Goal: Find specific page/section: Find specific page/section

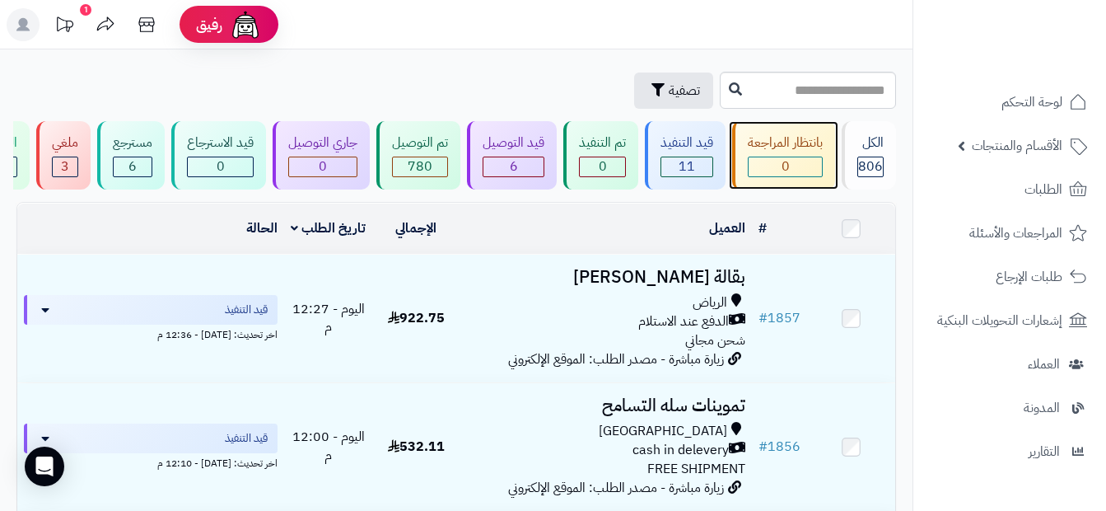
click at [718, 167] on div "0" at bounding box center [785, 166] width 73 height 19
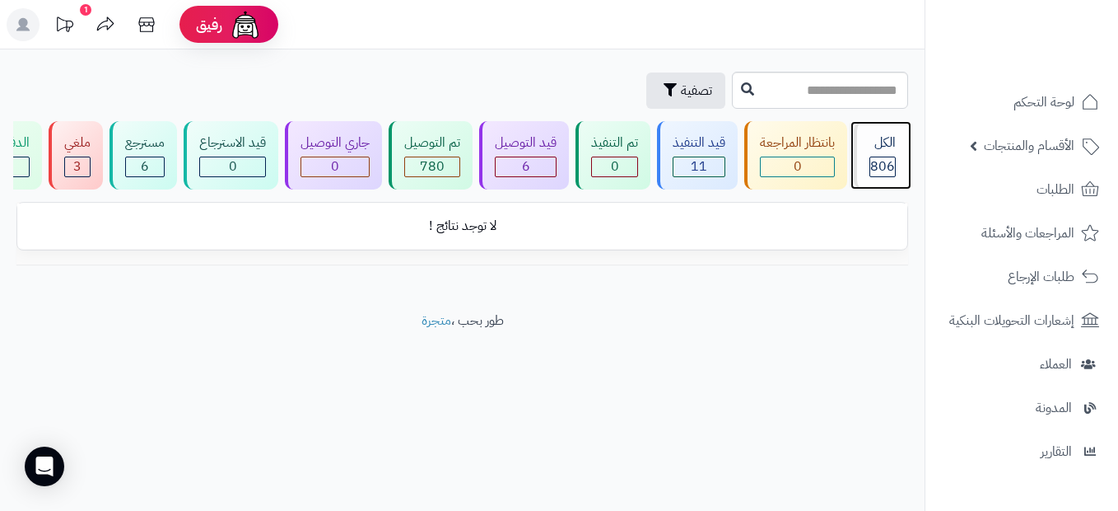
click at [898, 166] on div "الكل 806" at bounding box center [881, 155] width 54 height 68
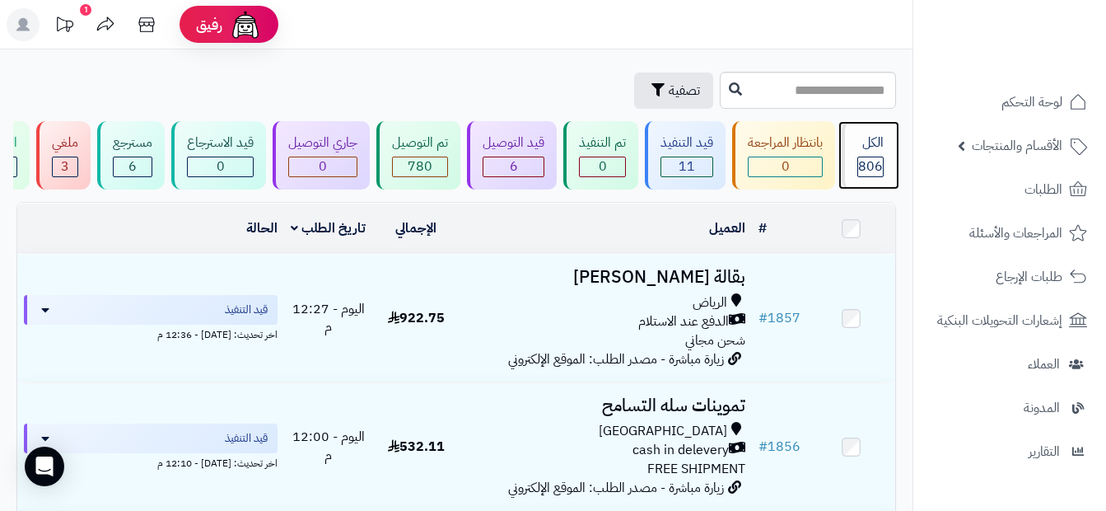
click at [870, 170] on span "806" at bounding box center [870, 166] width 25 height 20
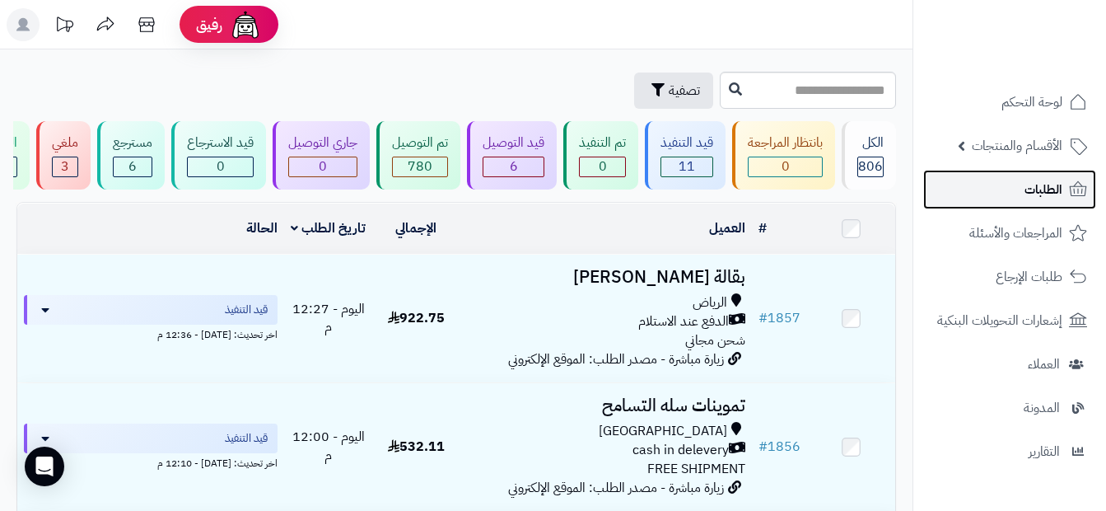
click at [998, 196] on link "الطلبات" at bounding box center [1009, 190] width 173 height 40
click at [1051, 190] on span "الطلبات" at bounding box center [1043, 189] width 38 height 23
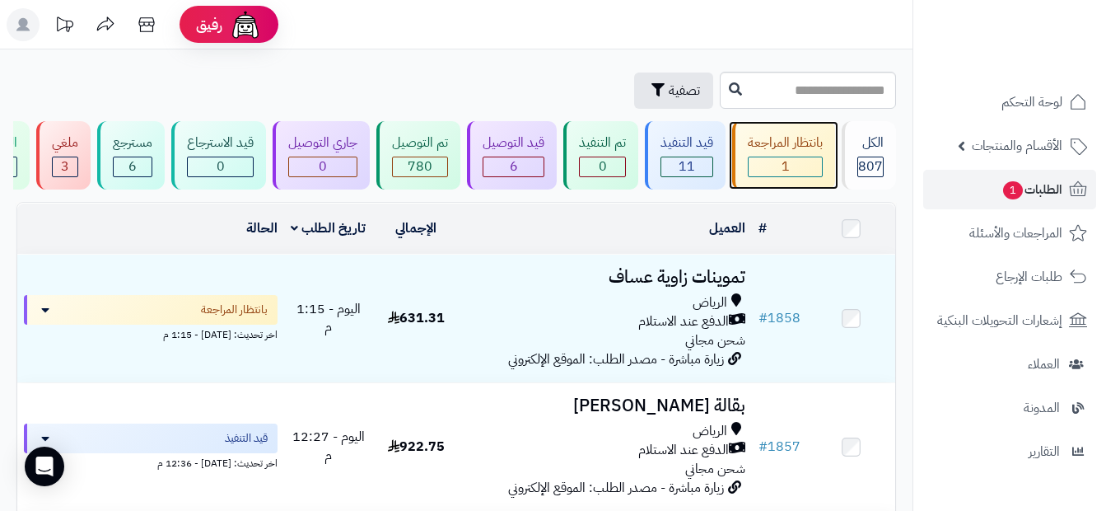
click at [819, 164] on div "1" at bounding box center [785, 166] width 73 height 19
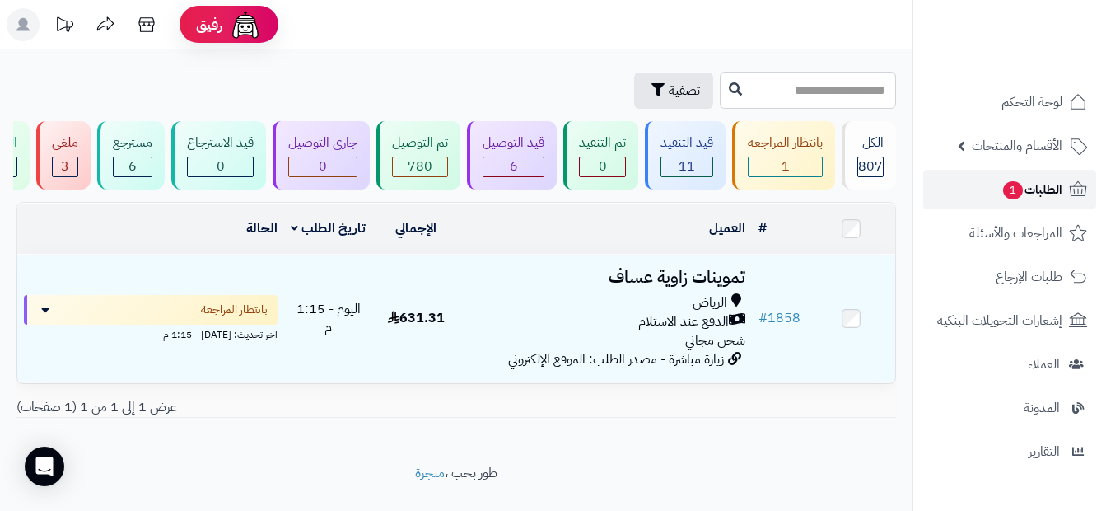
click at [990, 178] on link "الطلبات 1" at bounding box center [1009, 190] width 173 height 40
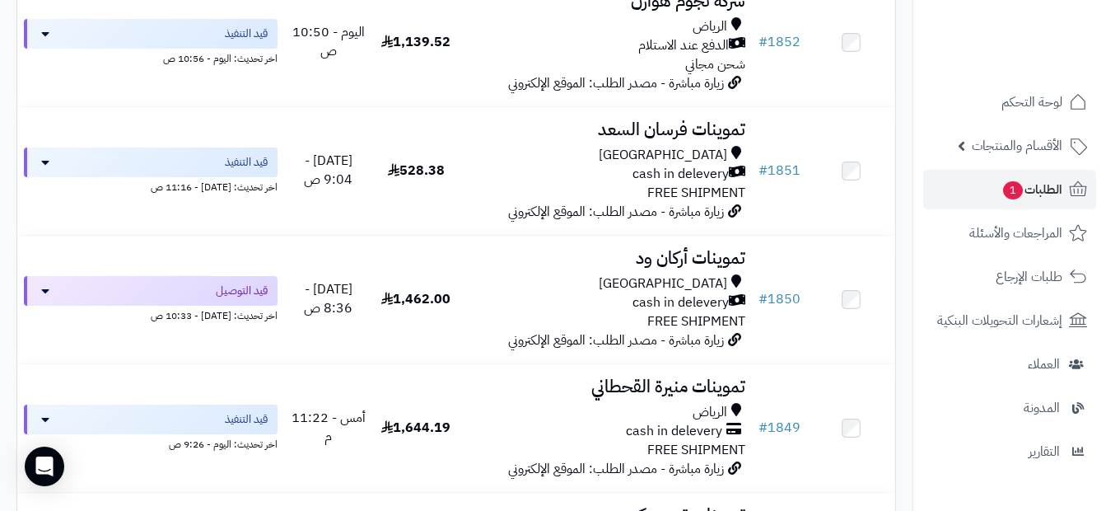
scroll to position [1070, 0]
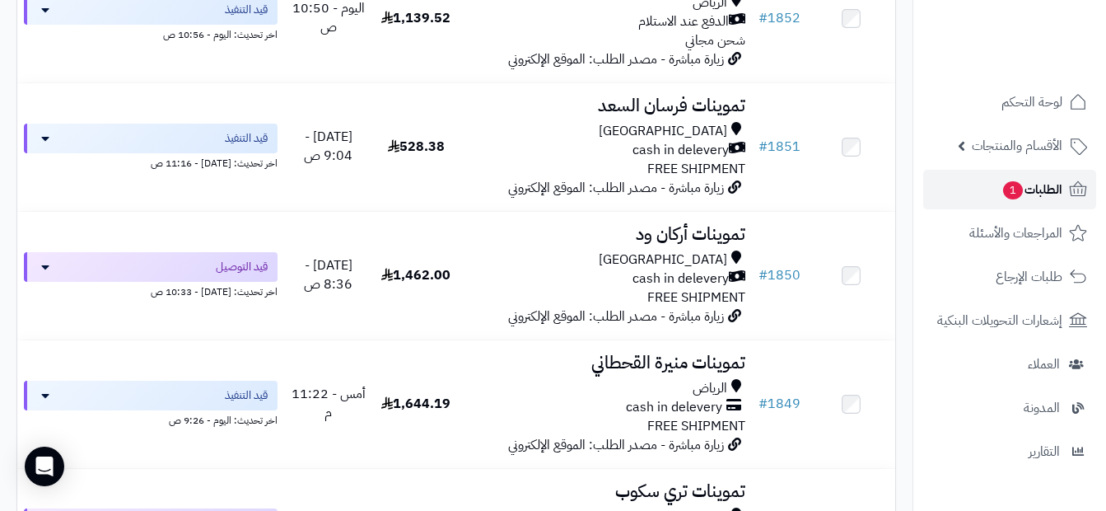
click at [1048, 185] on span "الطلبات 1" at bounding box center [1031, 189] width 61 height 23
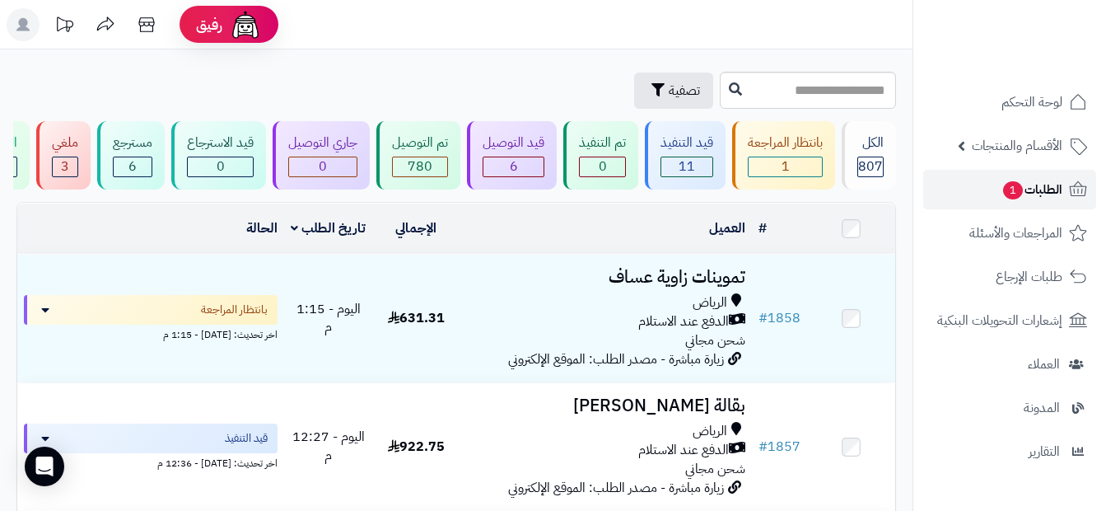
click at [1065, 189] on link "الطلبات 1" at bounding box center [1009, 190] width 173 height 40
click at [1034, 187] on span "الطلبات 1" at bounding box center [1031, 189] width 61 height 23
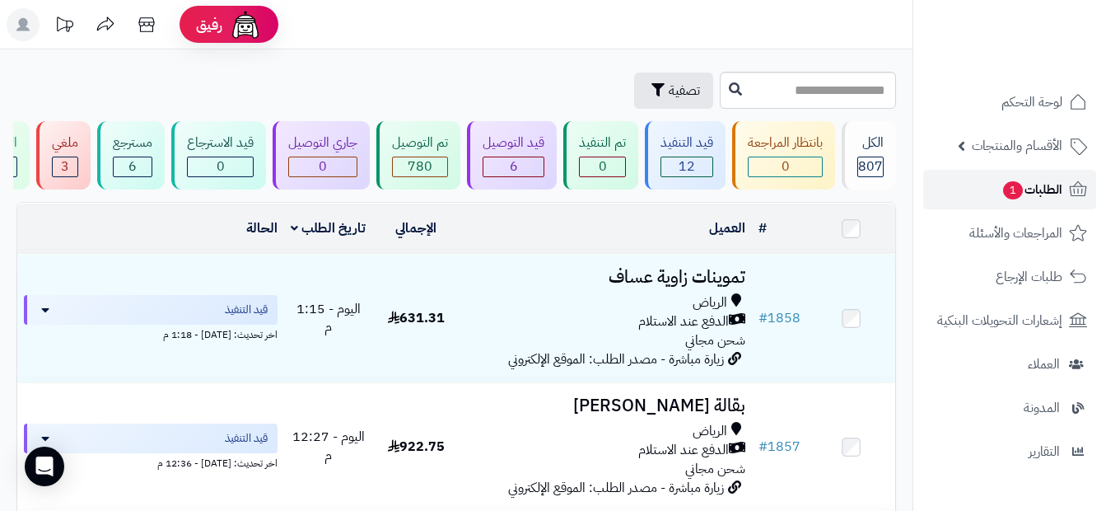
drag, startPoint x: 0, startPoint y: 0, endPoint x: 1034, endPoint y: 187, distance: 1051.0
click at [1034, 187] on span "الطلبات 1" at bounding box center [1031, 189] width 61 height 23
click at [1019, 180] on span "الطلبات 1" at bounding box center [1031, 189] width 61 height 23
click at [961, 184] on link "الطلبات 1" at bounding box center [1009, 190] width 173 height 40
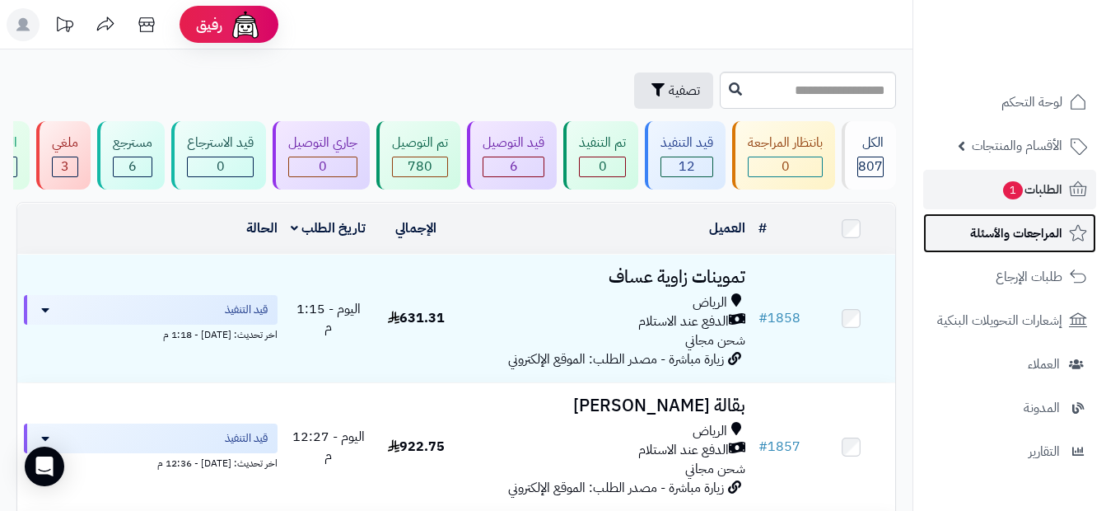
click at [1012, 245] on link "المراجعات والأسئلة" at bounding box center [1009, 233] width 173 height 40
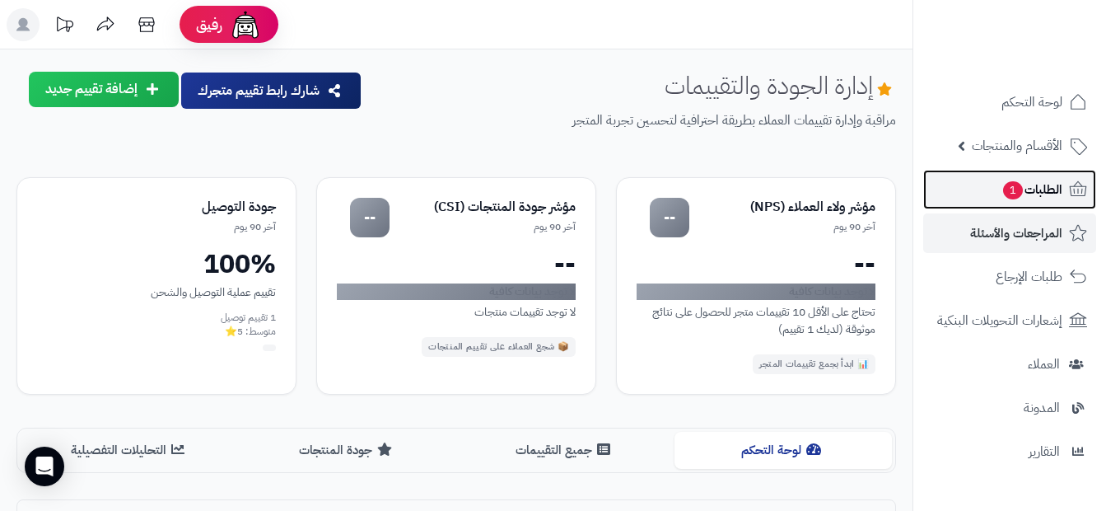
click at [1028, 193] on span "الطلبات 1" at bounding box center [1031, 189] width 61 height 23
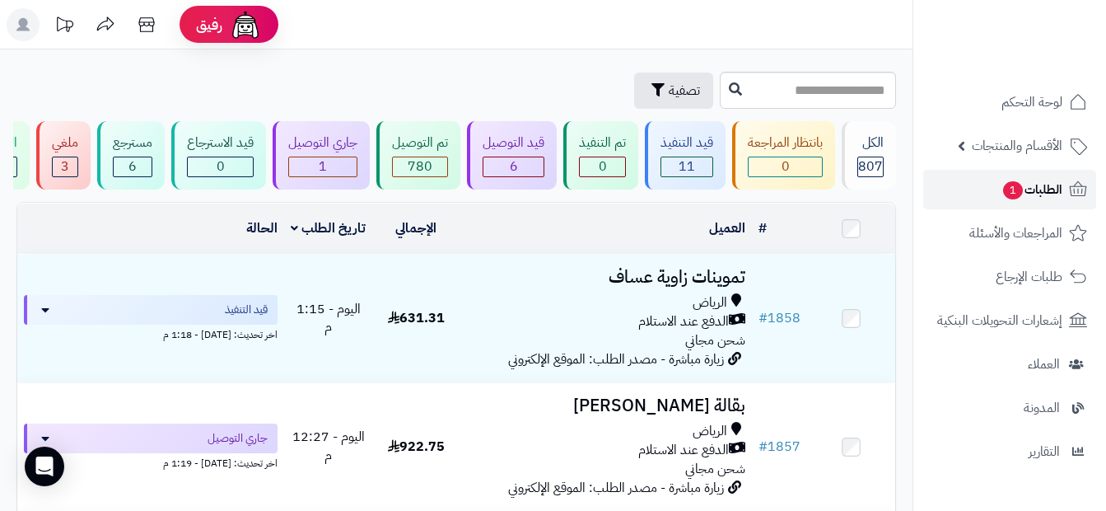
click at [1030, 189] on span "الطلبات 1" at bounding box center [1031, 189] width 61 height 23
